Goal: Task Accomplishment & Management: Manage account settings

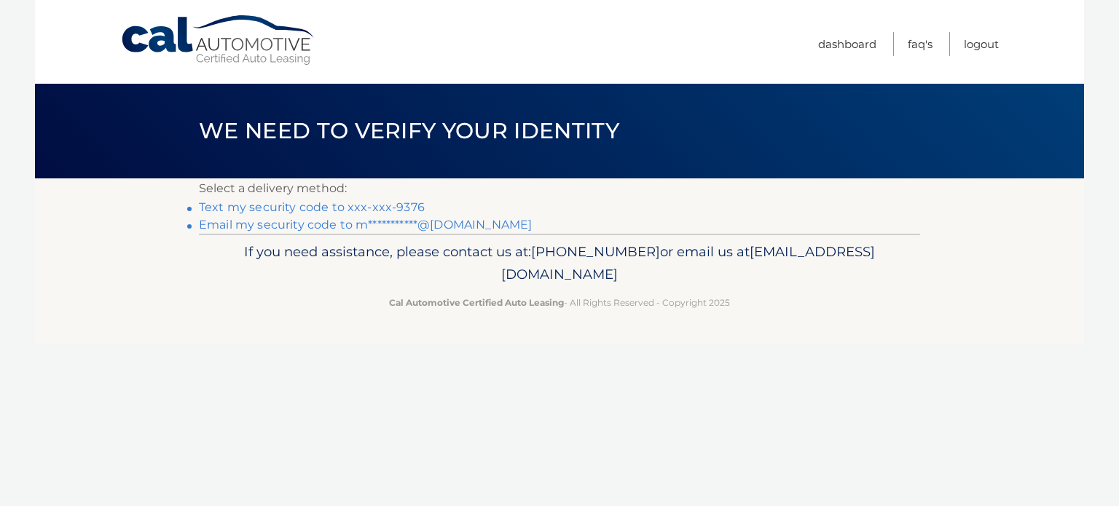
click at [385, 210] on link "Text my security code to xxx-xxx-9376" at bounding box center [312, 207] width 226 height 14
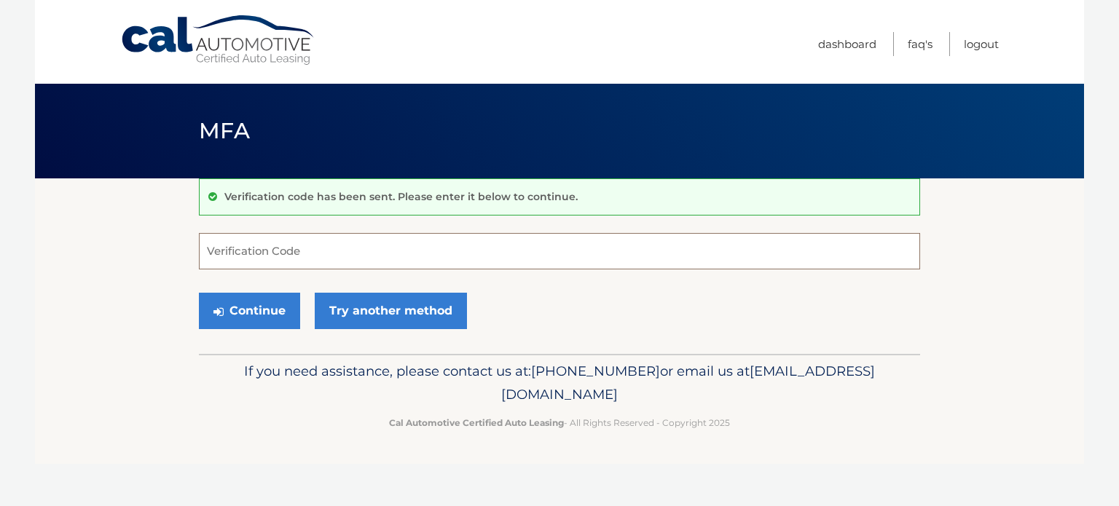
click at [362, 243] on input "Verification Code" at bounding box center [559, 251] width 721 height 36
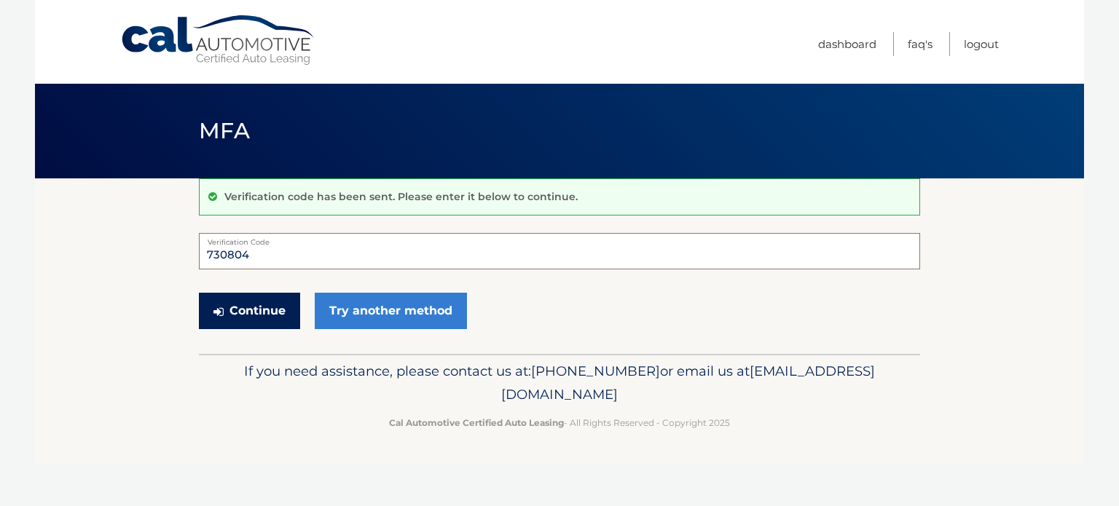
type input "730804"
click at [263, 307] on button "Continue" at bounding box center [249, 311] width 101 height 36
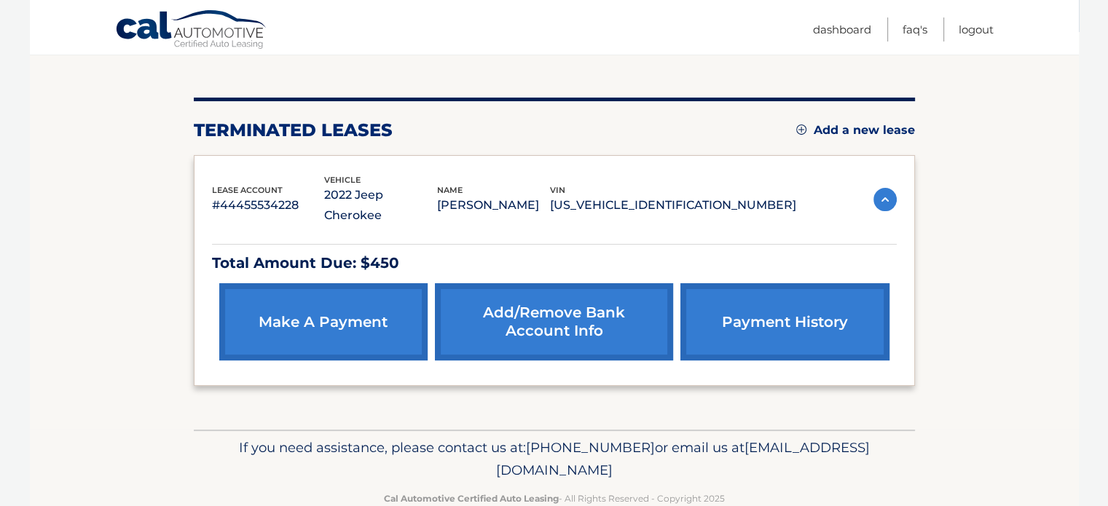
scroll to position [159, 0]
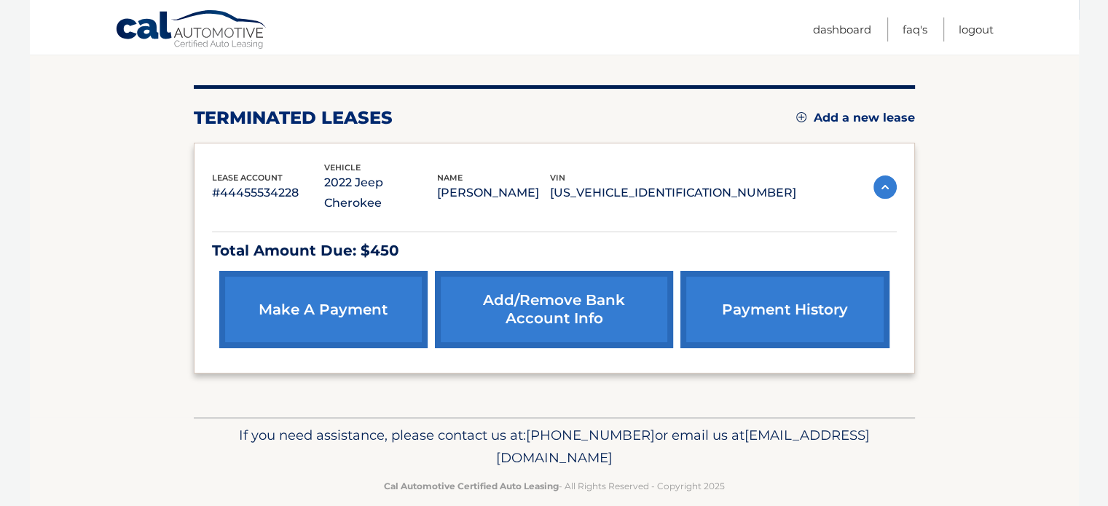
click at [880, 176] on img at bounding box center [884, 187] width 23 height 23
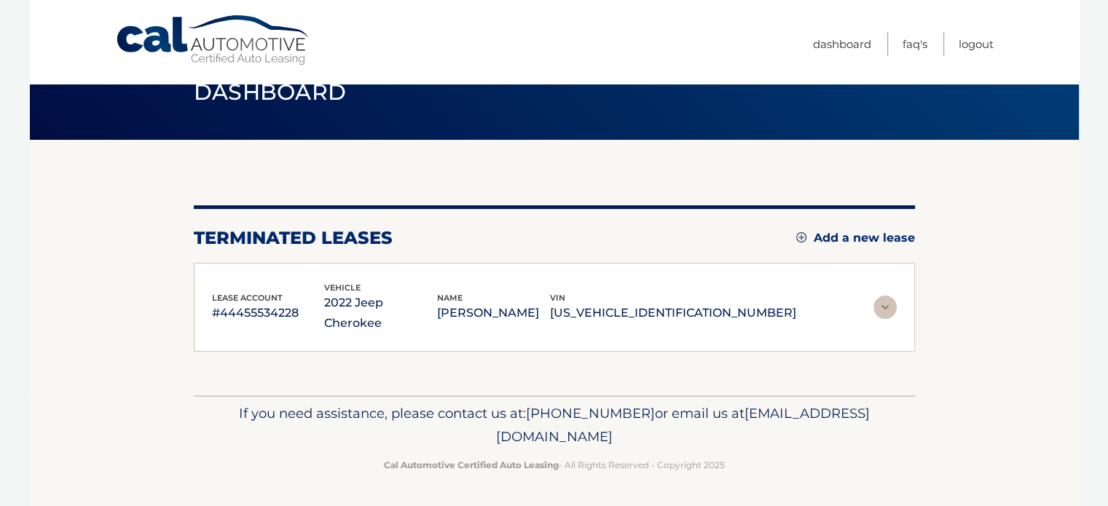
scroll to position [17, 0]
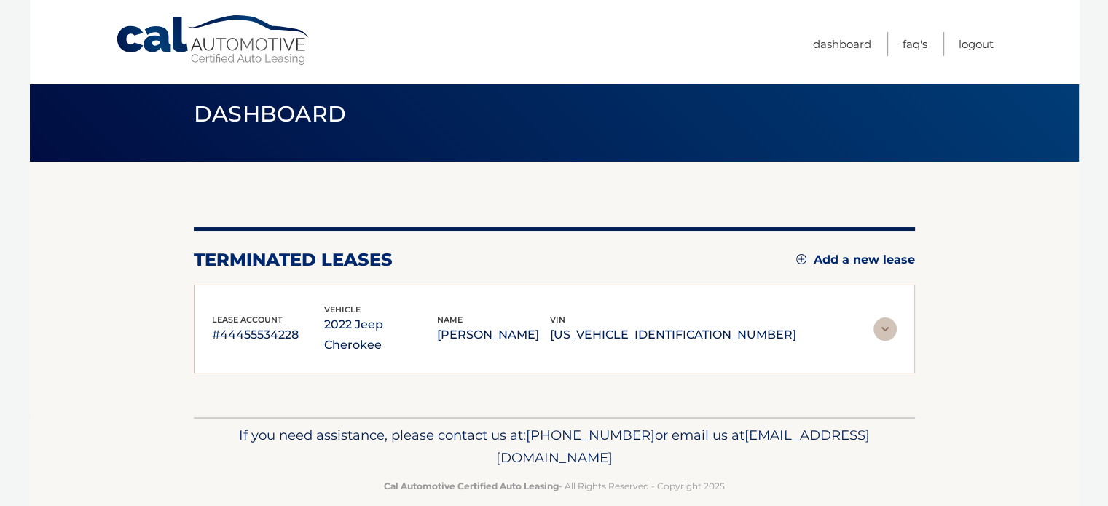
click at [715, 299] on div "lease account #44455534228 vehicle 2022 Jeep Cherokee name MICHAEL KALAB vin 1C…" at bounding box center [554, 330] width 721 height 90
click at [889, 327] on img at bounding box center [884, 329] width 23 height 23
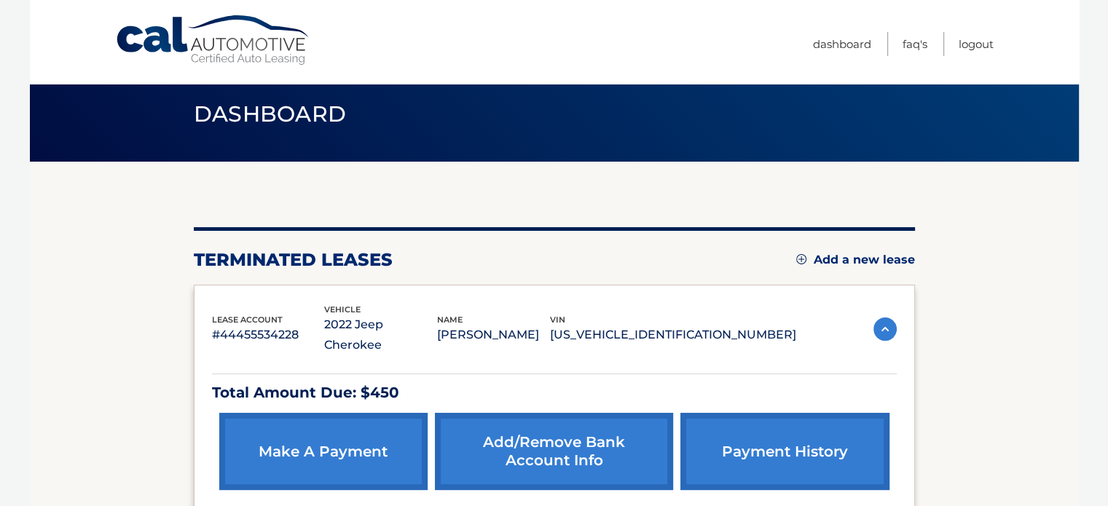
scroll to position [159, 0]
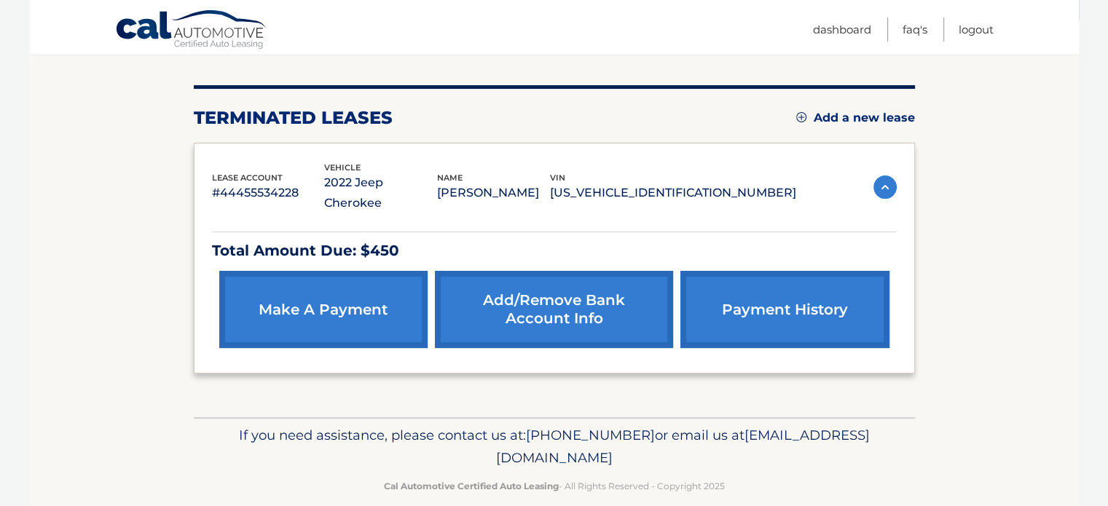
click at [769, 318] on link "payment history" at bounding box center [784, 309] width 208 height 77
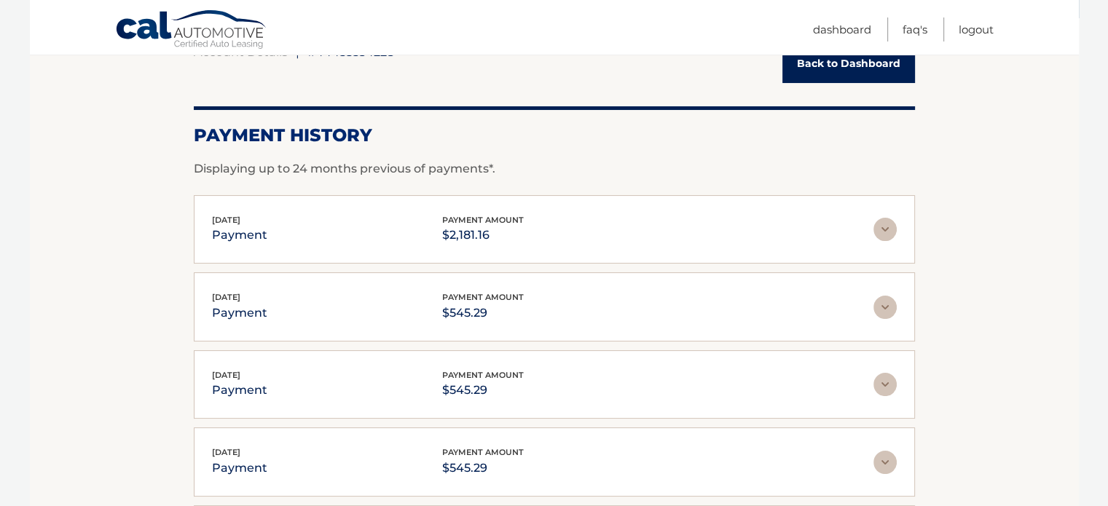
scroll to position [168, 0]
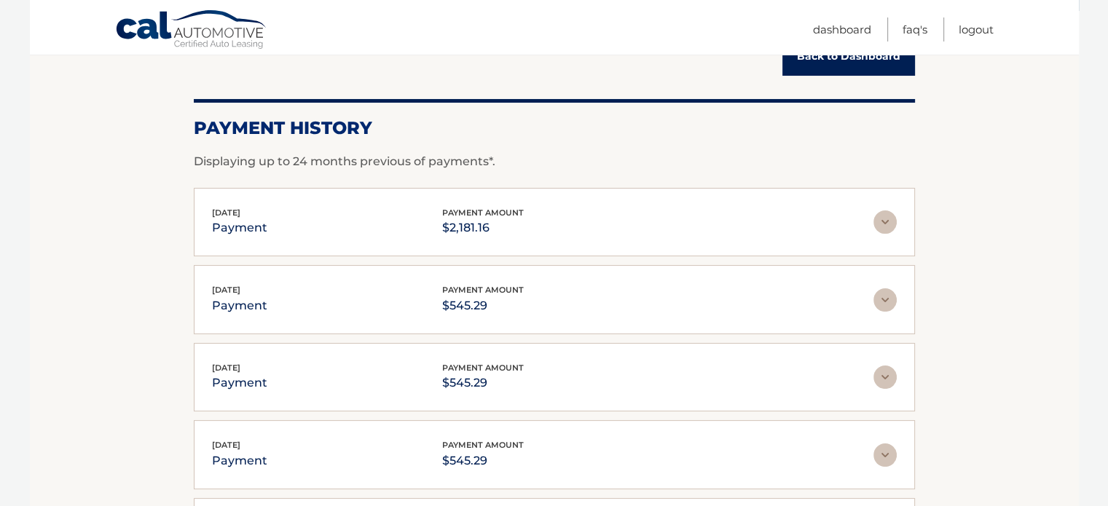
click at [869, 216] on div "Jul 31, 2025 payment payment amount $2,181.16" at bounding box center [542, 222] width 661 height 33
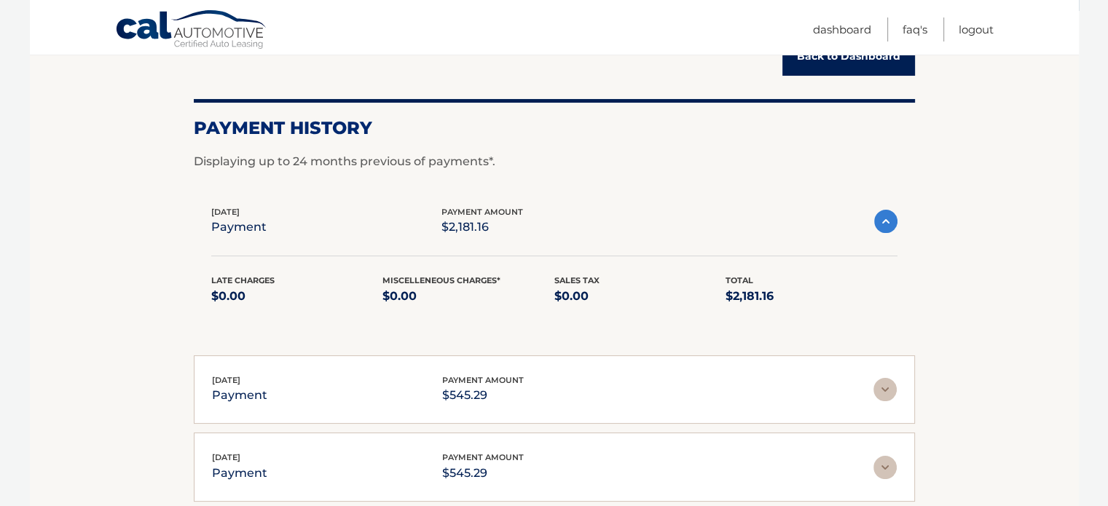
click at [885, 388] on img at bounding box center [884, 389] width 23 height 23
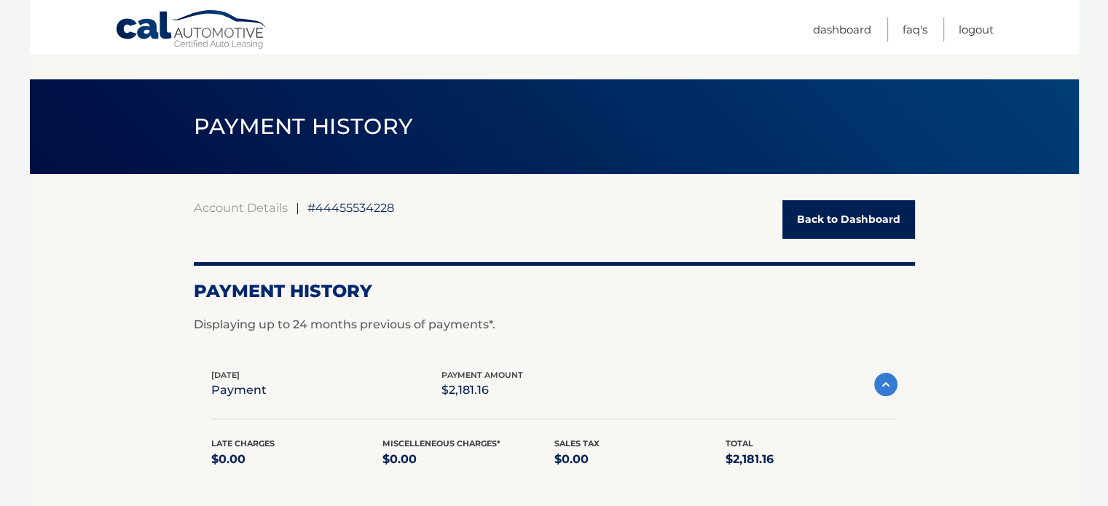
scroll to position [0, 0]
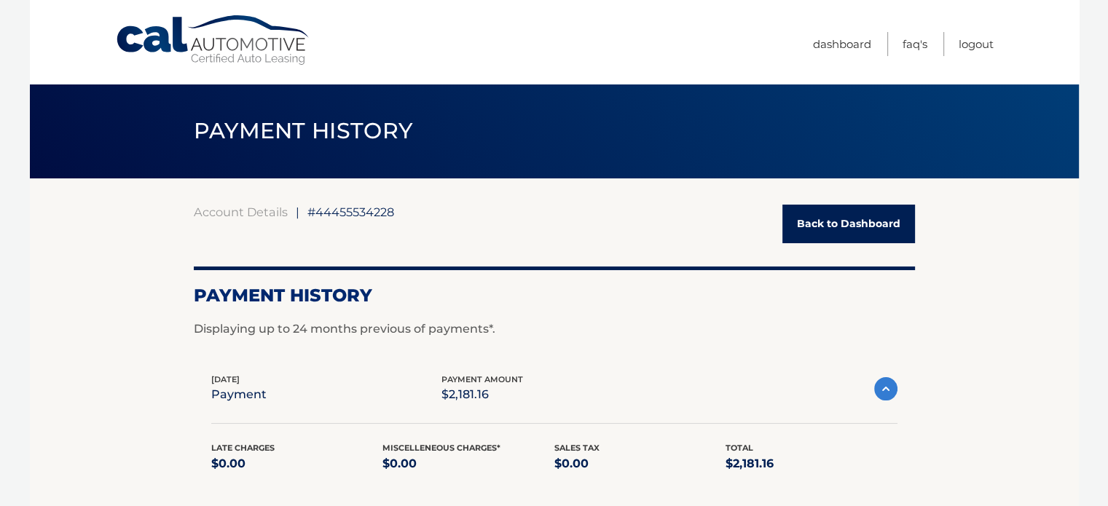
click at [355, 214] on span "#44455534228" at bounding box center [350, 212] width 87 height 15
click at [854, 225] on link "Back to Dashboard" at bounding box center [848, 224] width 133 height 39
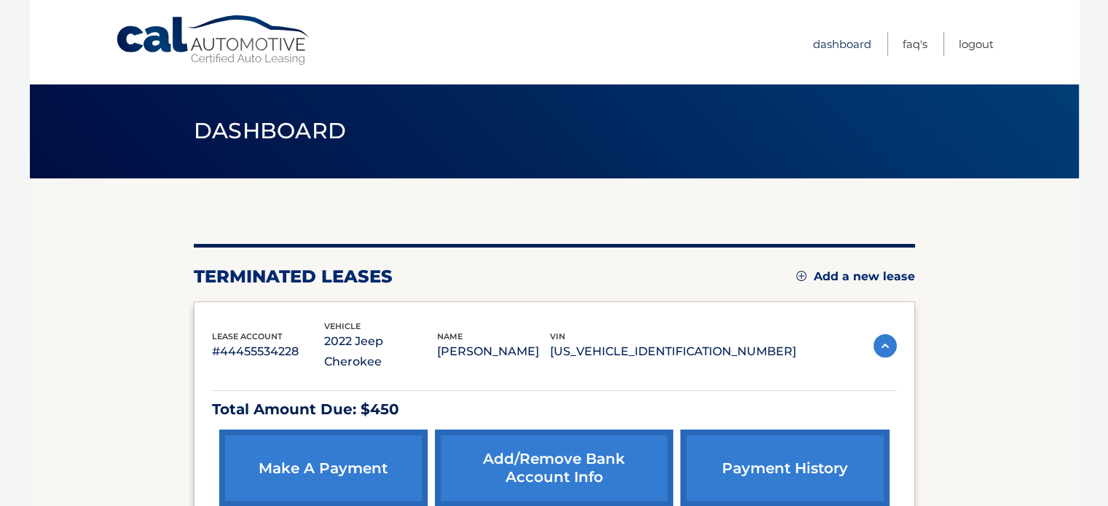
click at [840, 55] on link "Dashboard" at bounding box center [842, 44] width 58 height 24
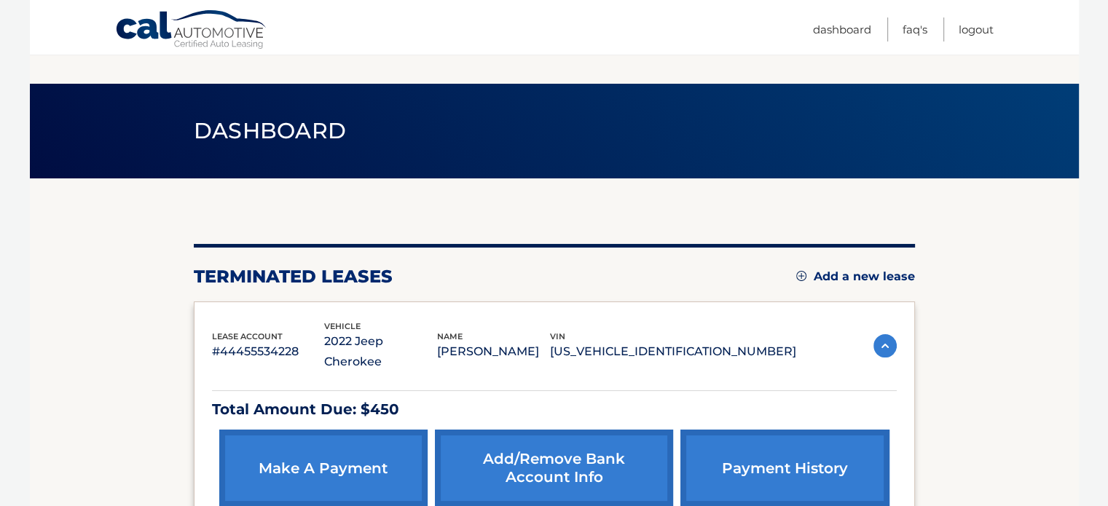
scroll to position [125, 0]
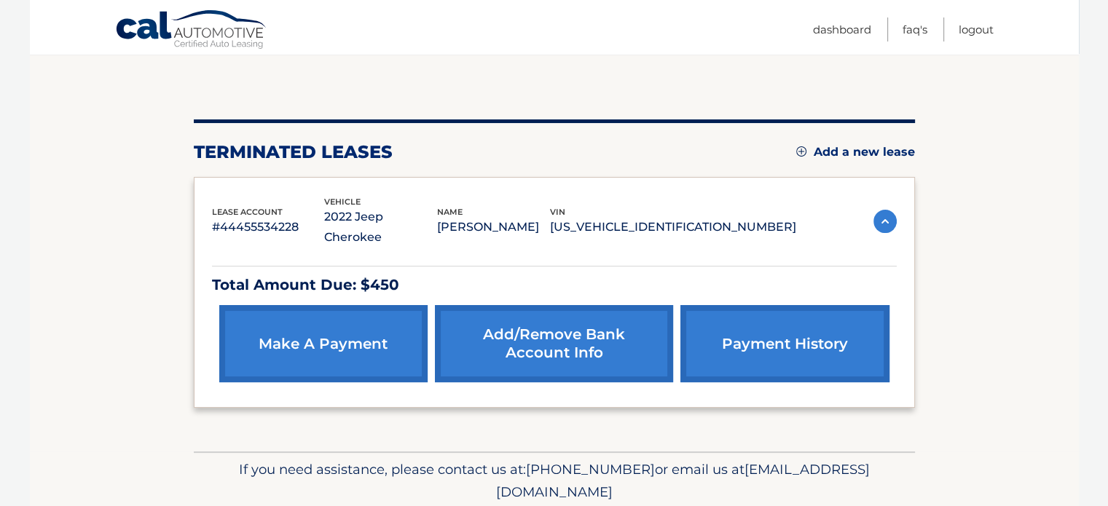
click at [339, 333] on link "make a payment" at bounding box center [323, 343] width 208 height 77
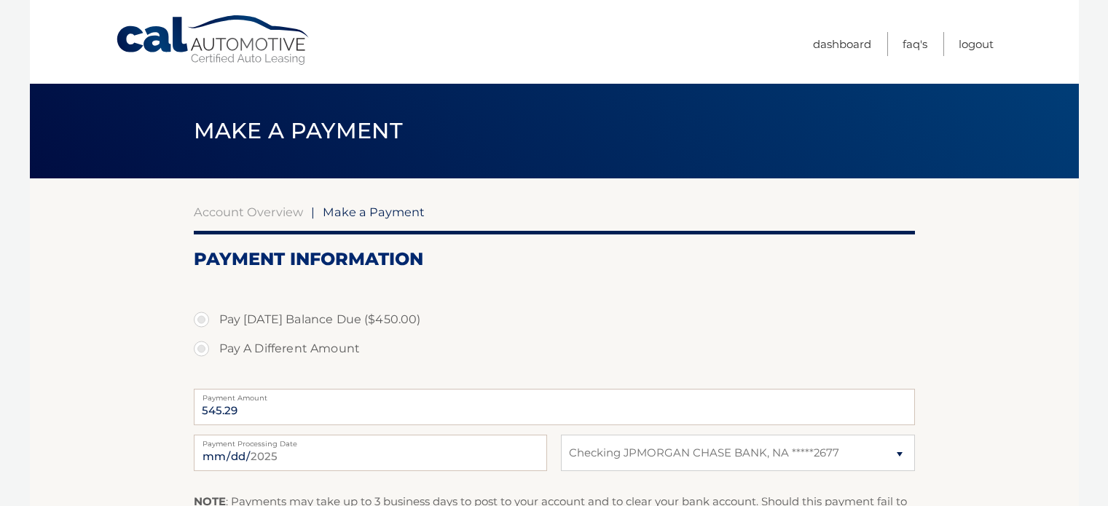
select select "YzM2NjZhNGEtZDE4MC00ZGFlLTk5ZDgtZjFjNDBjYWMyMGJi"
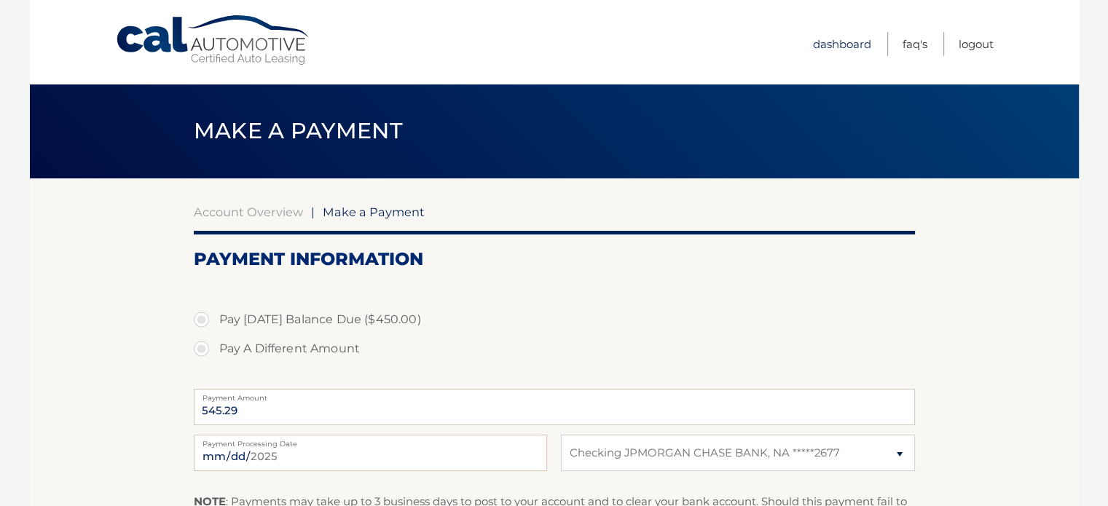
click at [843, 46] on link "Dashboard" at bounding box center [842, 44] width 58 height 24
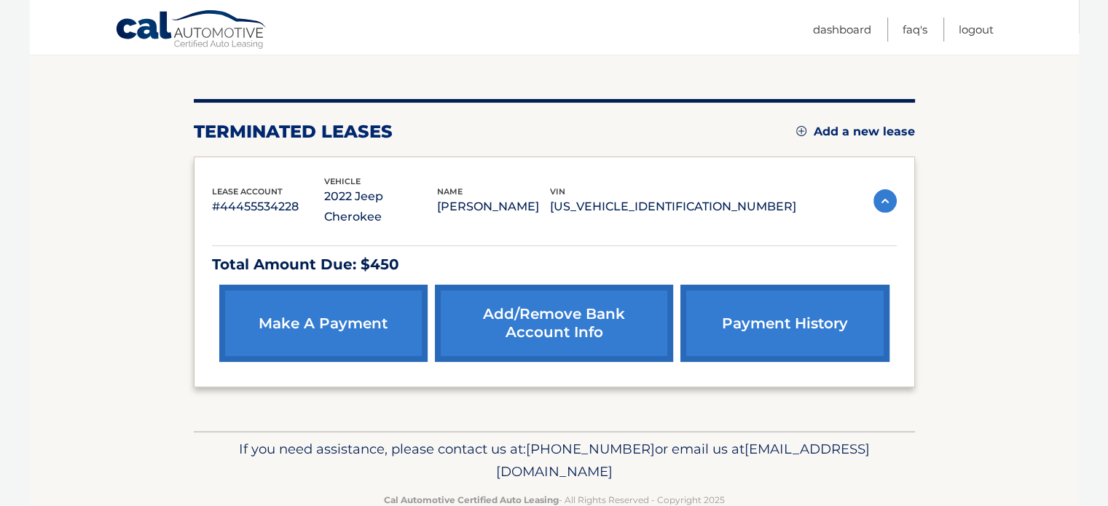
scroll to position [146, 0]
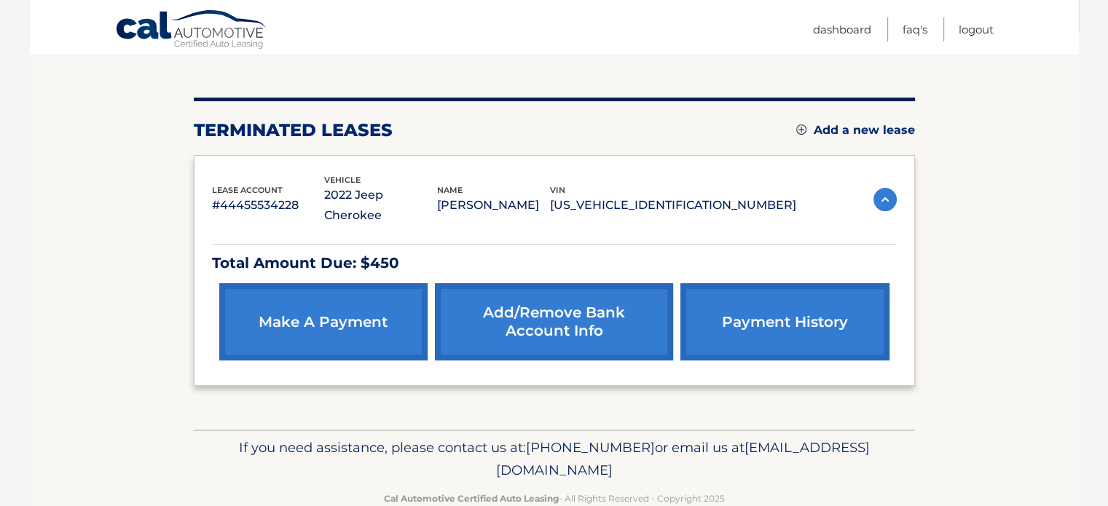
click at [541, 314] on link "Add/Remove bank account info" at bounding box center [554, 321] width 238 height 77
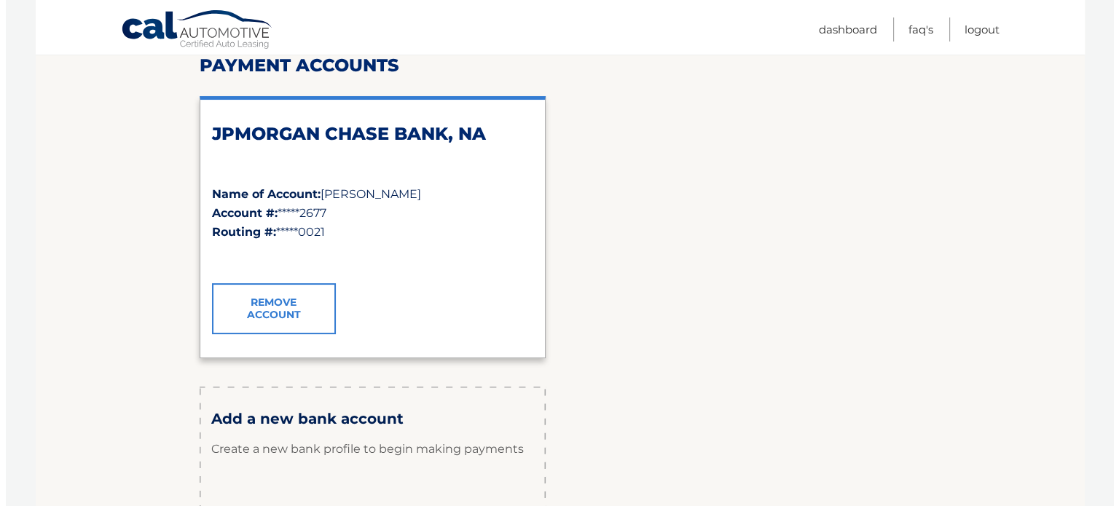
scroll to position [198, 0]
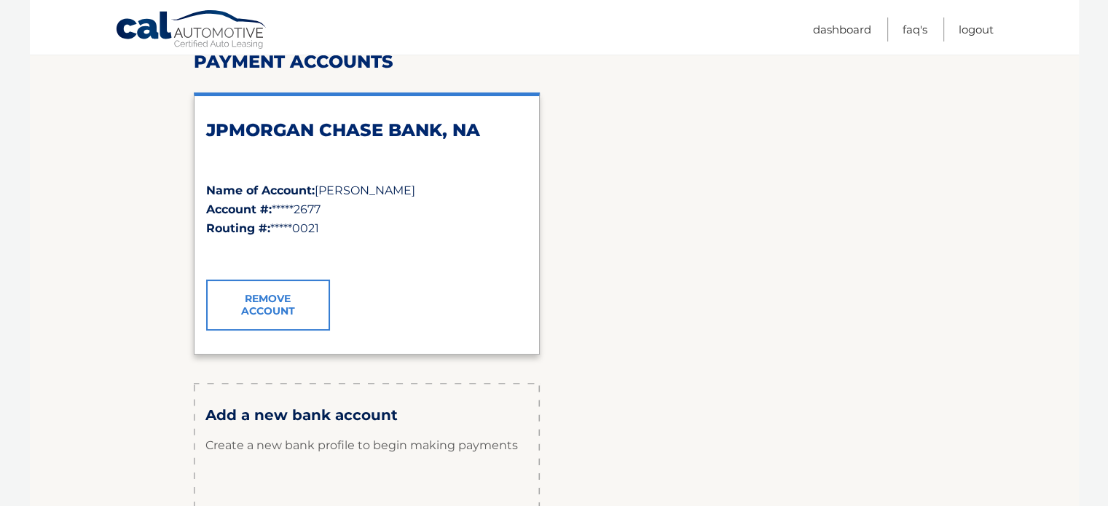
click at [269, 312] on link "Remove Account" at bounding box center [268, 305] width 124 height 51
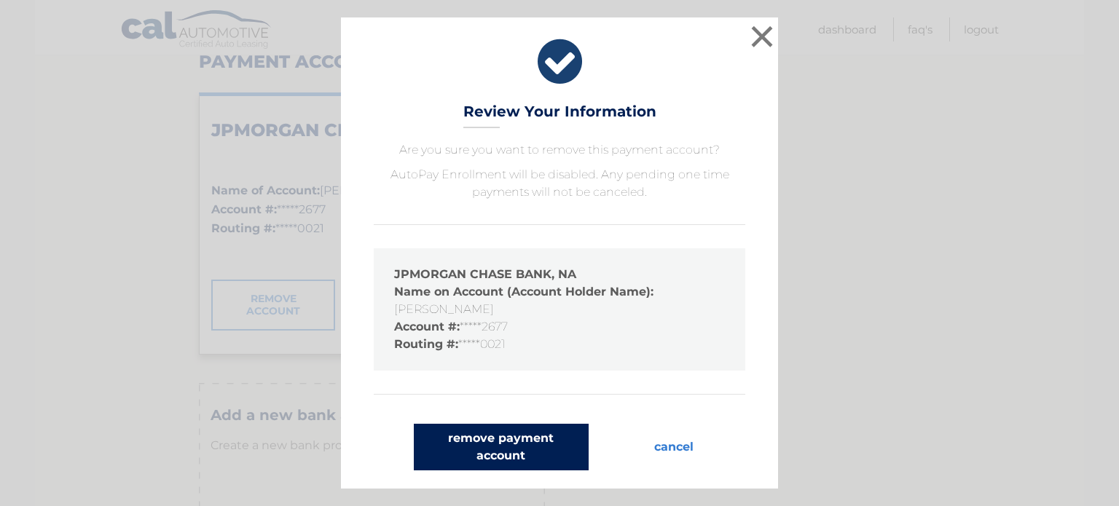
click at [495, 448] on button "remove payment account" at bounding box center [501, 447] width 175 height 47
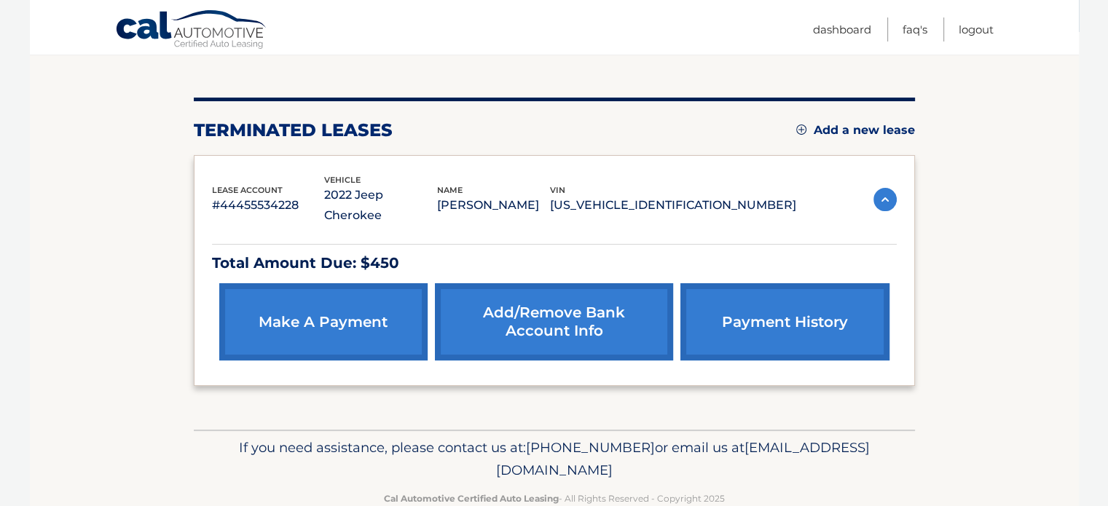
scroll to position [147, 0]
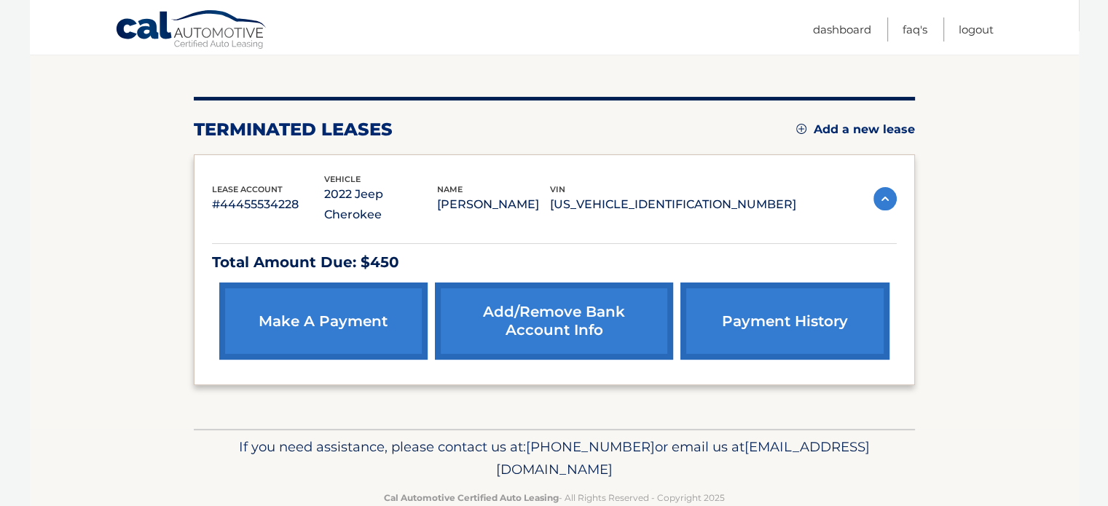
click at [337, 311] on link "make a payment" at bounding box center [323, 321] width 208 height 77
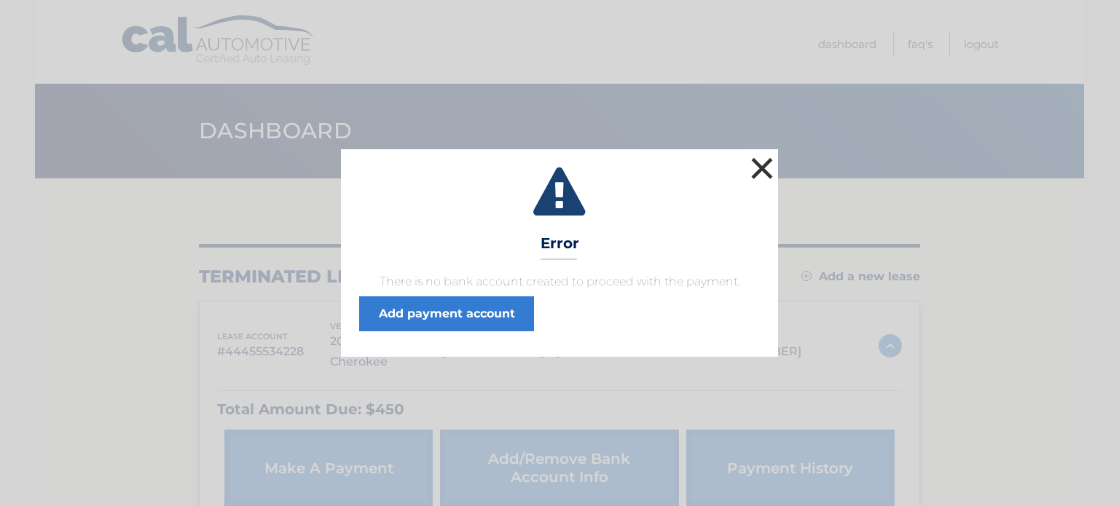
click at [768, 167] on button "×" at bounding box center [761, 168] width 29 height 29
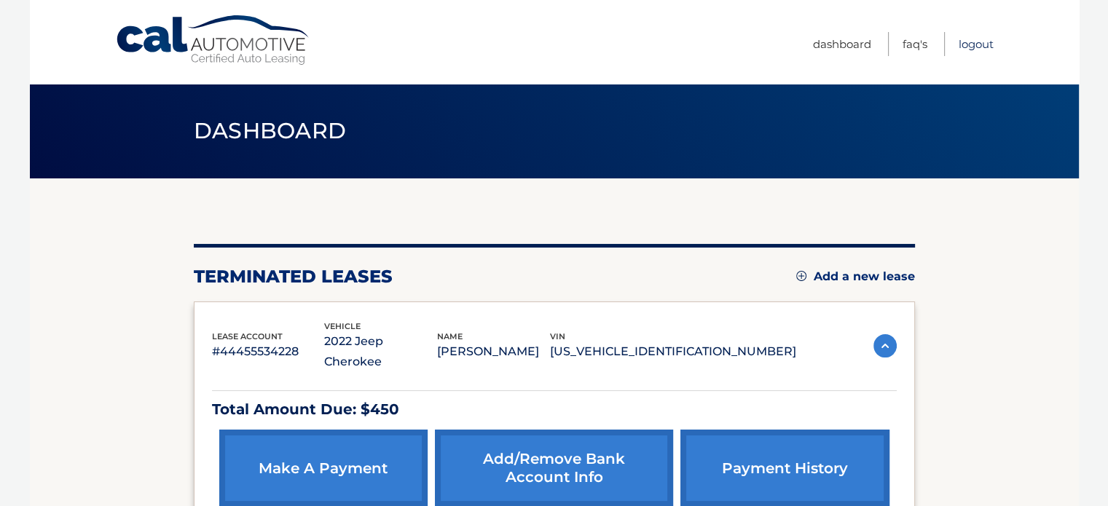
click at [970, 40] on link "Logout" at bounding box center [975, 44] width 35 height 24
